Goal: Transaction & Acquisition: Purchase product/service

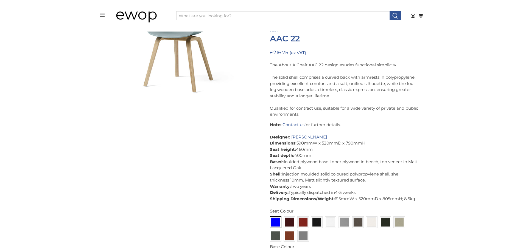
scroll to position [239, 0]
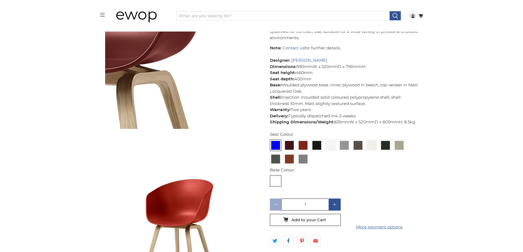
click at [196, 73] on img at bounding box center [95, 9] width 549 height 549
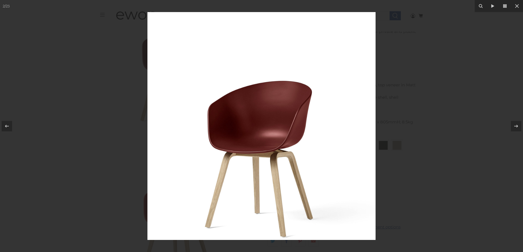
click at [108, 99] on div at bounding box center [261, 126] width 523 height 252
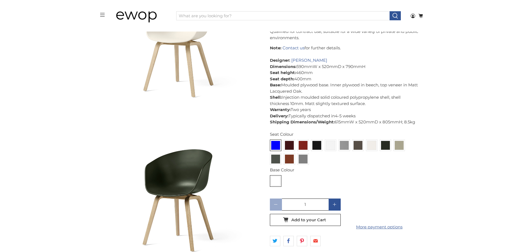
scroll to position [1309, 0]
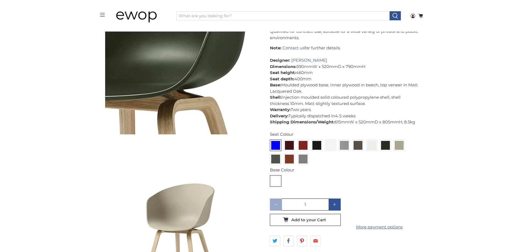
drag, startPoint x: 195, startPoint y: 69, endPoint x: 184, endPoint y: 75, distance: 11.9
click at [184, 75] on img at bounding box center [137, 36] width 549 height 549
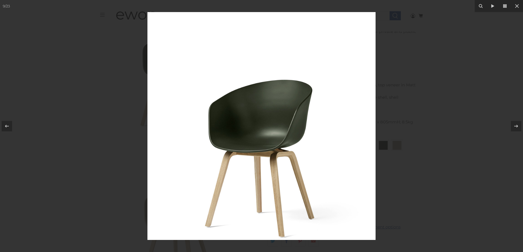
click at [59, 120] on div at bounding box center [261, 126] width 523 height 252
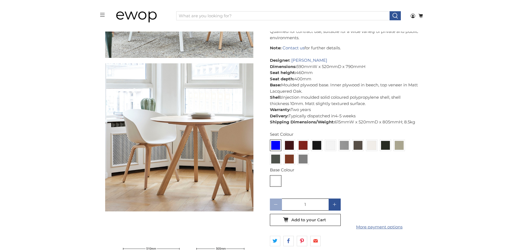
scroll to position [3092, 0]
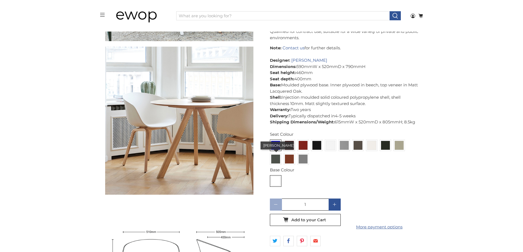
click at [274, 158] on img at bounding box center [275, 159] width 9 height 9
click at [0, 0] on input "radio" at bounding box center [0, 0] width 0 height 0
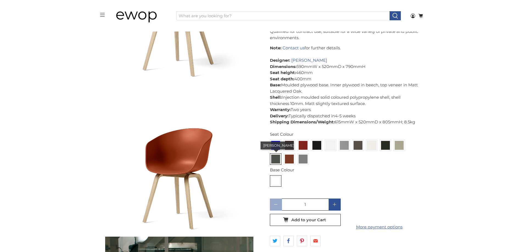
scroll to position [1690, 0]
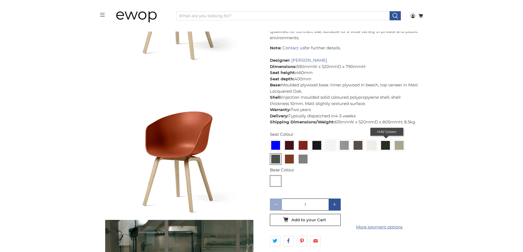
click at [382, 146] on img at bounding box center [385, 145] width 9 height 9
click at [0, 0] on input "radio" at bounding box center [0, 0] width 0 height 0
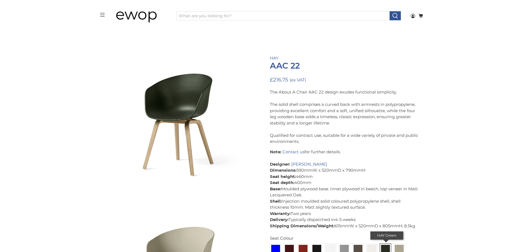
scroll to position [1264, 0]
